Goal: Find specific page/section: Find specific page/section

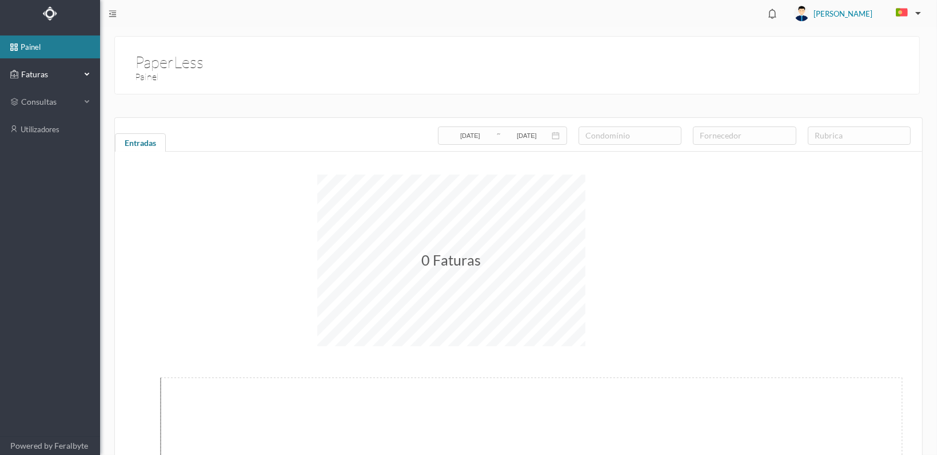
click at [30, 70] on span "Faturas" at bounding box center [49, 74] width 63 height 11
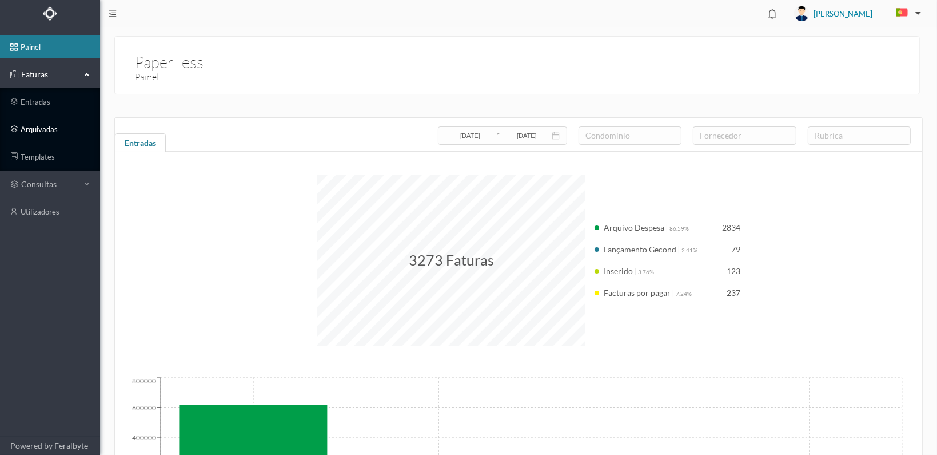
click at [33, 128] on link "arquivadas" at bounding box center [50, 129] width 100 height 23
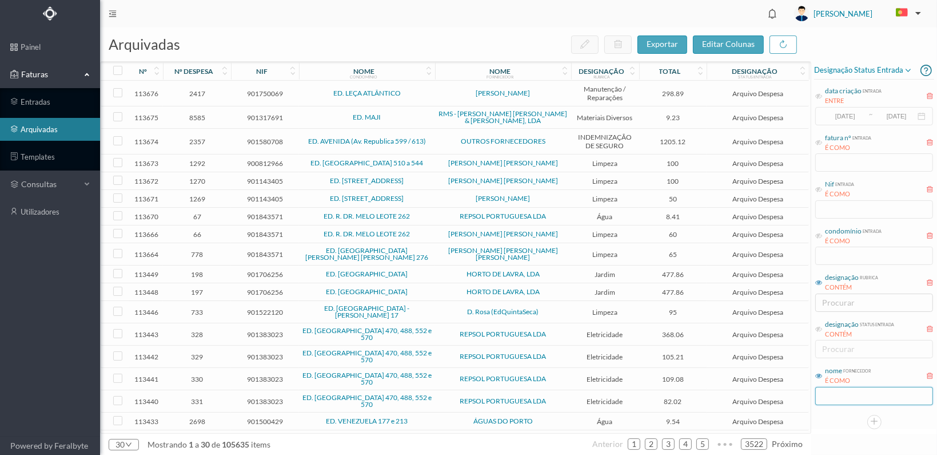
click at [832, 389] on input "text" at bounding box center [875, 396] width 118 height 18
click at [821, 236] on icon at bounding box center [819, 235] width 7 height 7
click at [828, 253] on input "text" at bounding box center [875, 255] width 118 height 18
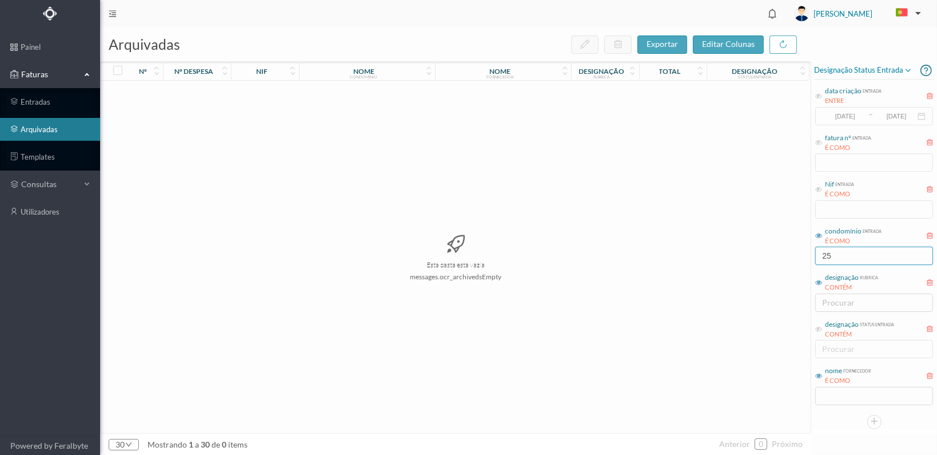
type input "2"
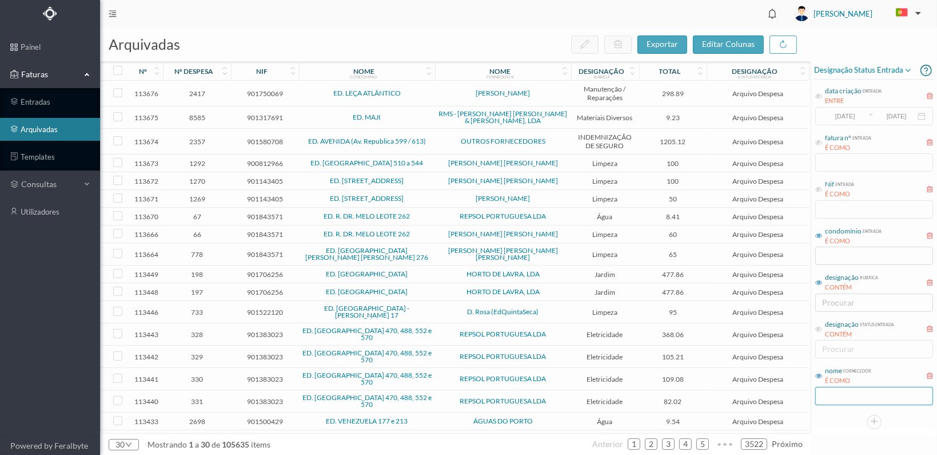
click at [833, 394] on input "text" at bounding box center [875, 396] width 118 height 18
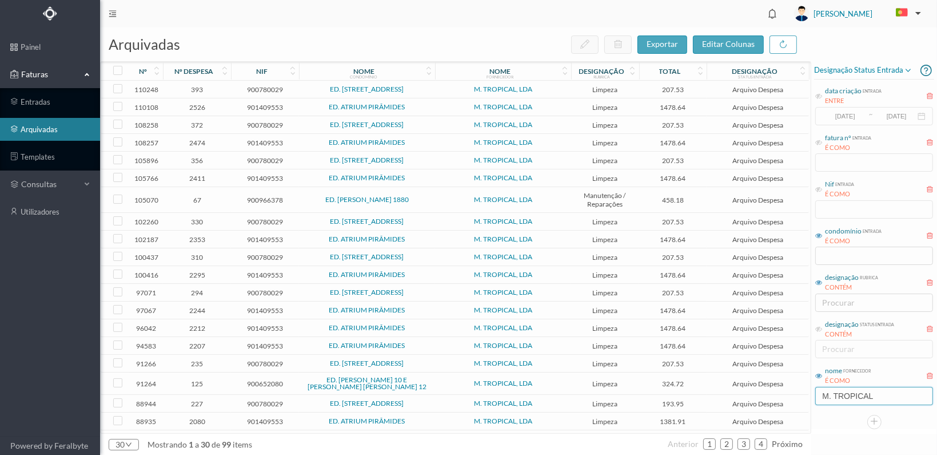
type input "M. TROPICAL"
click at [837, 254] on input "text" at bounding box center [875, 255] width 118 height 18
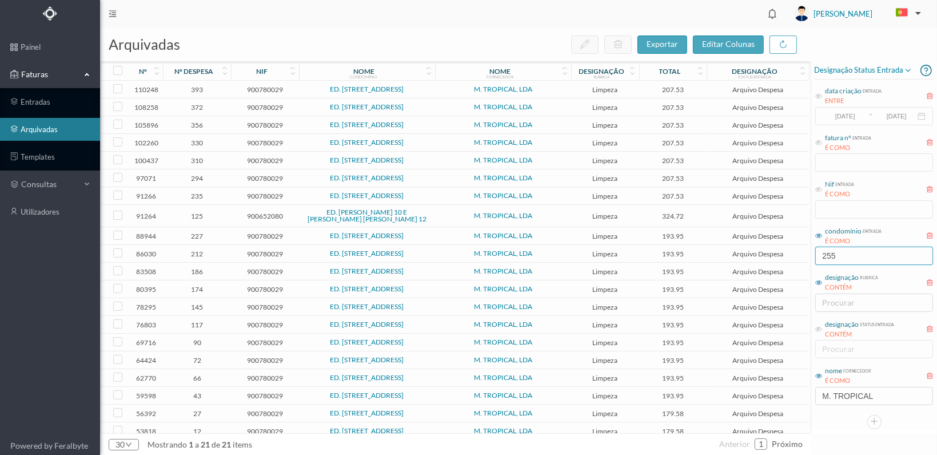
type input "255"
